Goal: Task Accomplishment & Management: Manage account settings

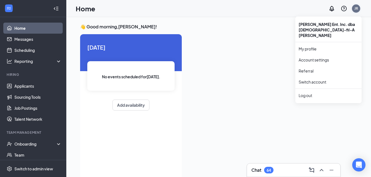
click at [356, 10] on div "JR" at bounding box center [356, 8] width 4 height 5
click at [312, 93] on div "Log out" at bounding box center [328, 96] width 60 height 6
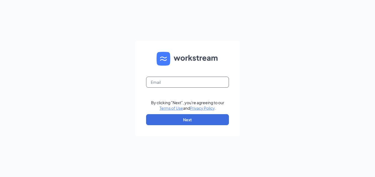
click at [167, 81] on input "text" at bounding box center [187, 82] width 83 height 11
click at [157, 83] on input "[EMAIL_ADDRESS][DOMAIN_NAME]" at bounding box center [187, 82] width 83 height 11
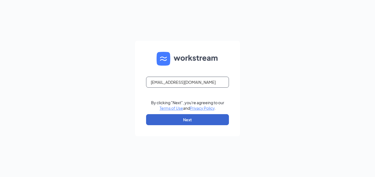
type input "[EMAIL_ADDRESS][DOMAIN_NAME]"
click at [196, 117] on button "Next" at bounding box center [187, 119] width 83 height 11
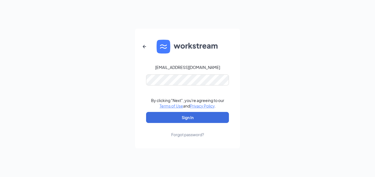
click at [123, 104] on div "[EMAIL_ADDRESS][DOMAIN_NAME] By clicking "Next", you're agreeing to our Terms o…" at bounding box center [187, 88] width 375 height 177
click at [180, 115] on button "Sign In" at bounding box center [187, 117] width 83 height 11
click at [247, 72] on div "[EMAIL_ADDRESS][DOMAIN_NAME] By clicking "Next", you're agreeing to our Terms o…" at bounding box center [187, 88] width 375 height 177
click at [171, 120] on button "Sign In" at bounding box center [187, 117] width 83 height 11
click at [259, 76] on div "[EMAIL_ADDRESS][DOMAIN_NAME] By clicking "Next", you're agreeing to our Terms o…" at bounding box center [187, 88] width 375 height 177
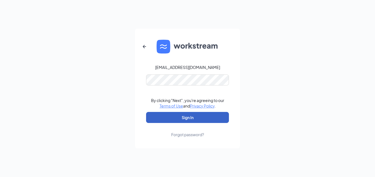
click at [204, 120] on button "Sign In" at bounding box center [187, 117] width 83 height 11
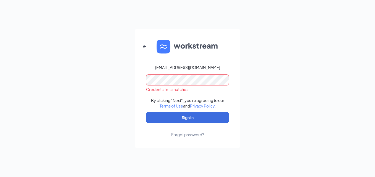
click at [120, 82] on div "[EMAIL_ADDRESS][DOMAIN_NAME] Credential mismatches. By clicking "Next", you're …" at bounding box center [187, 88] width 375 height 177
click at [237, 49] on form "[EMAIL_ADDRESS][DOMAIN_NAME] By clicking "Next", you're agreeing to our Terms o…" at bounding box center [187, 89] width 105 height 120
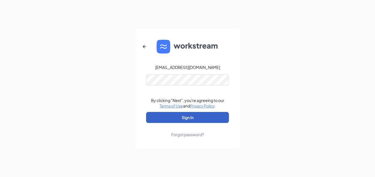
click at [181, 114] on button "Sign In" at bounding box center [187, 117] width 83 height 11
click at [248, 60] on div "[EMAIL_ADDRESS][DOMAIN_NAME] By clicking "Next", you're agreeing to our Terms o…" at bounding box center [187, 88] width 375 height 177
click at [190, 117] on button "Sign In" at bounding box center [187, 117] width 83 height 11
click at [276, 43] on div "[EMAIL_ADDRESS][DOMAIN_NAME] By clicking "Next", you're agreeing to our Terms o…" at bounding box center [187, 88] width 375 height 177
click at [190, 116] on button "Sign In" at bounding box center [187, 117] width 83 height 11
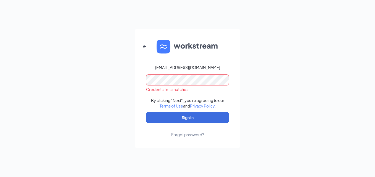
click at [134, 76] on div "[EMAIL_ADDRESS][DOMAIN_NAME] Credential mismatches. By clicking "Next", you're …" at bounding box center [187, 88] width 375 height 177
click at [304, 32] on div "[EMAIL_ADDRESS][DOMAIN_NAME] Credential mismatches. By clicking "Next", you're …" at bounding box center [187, 88] width 375 height 177
click at [191, 133] on div "Forgot password?" at bounding box center [187, 135] width 33 height 6
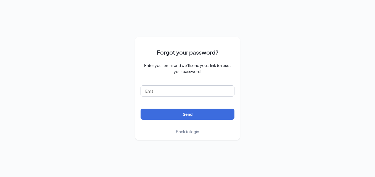
click at [180, 92] on input "text" at bounding box center [187, 91] width 94 height 11
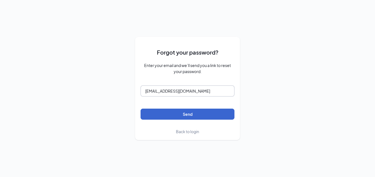
type input "[EMAIL_ADDRESS][DOMAIN_NAME]"
click at [194, 113] on button "Send" at bounding box center [187, 114] width 94 height 11
